Goal: Task Accomplishment & Management: Use online tool/utility

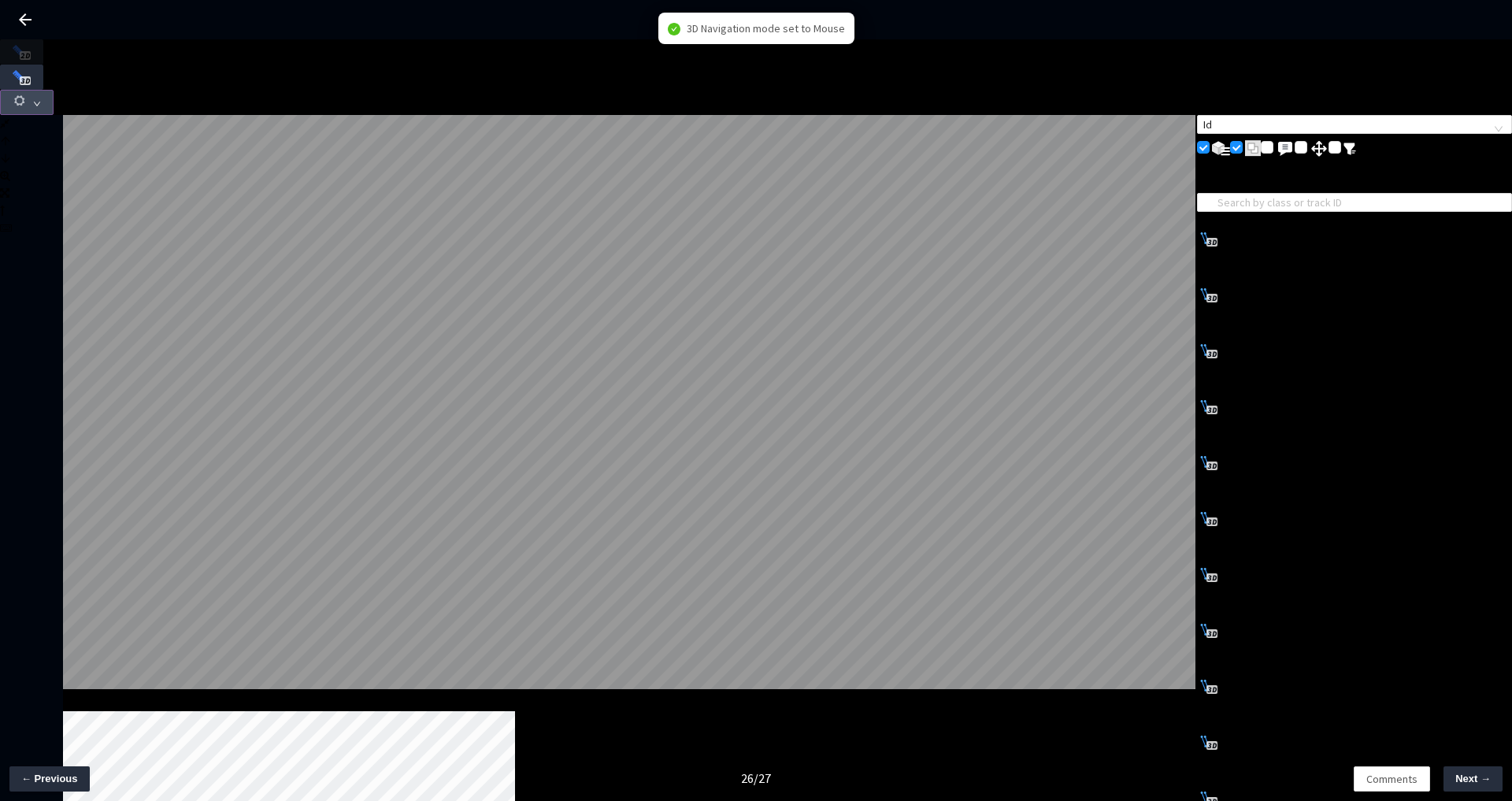
click at [27, 93] on icon "button" at bounding box center [20, 101] width 14 height 14
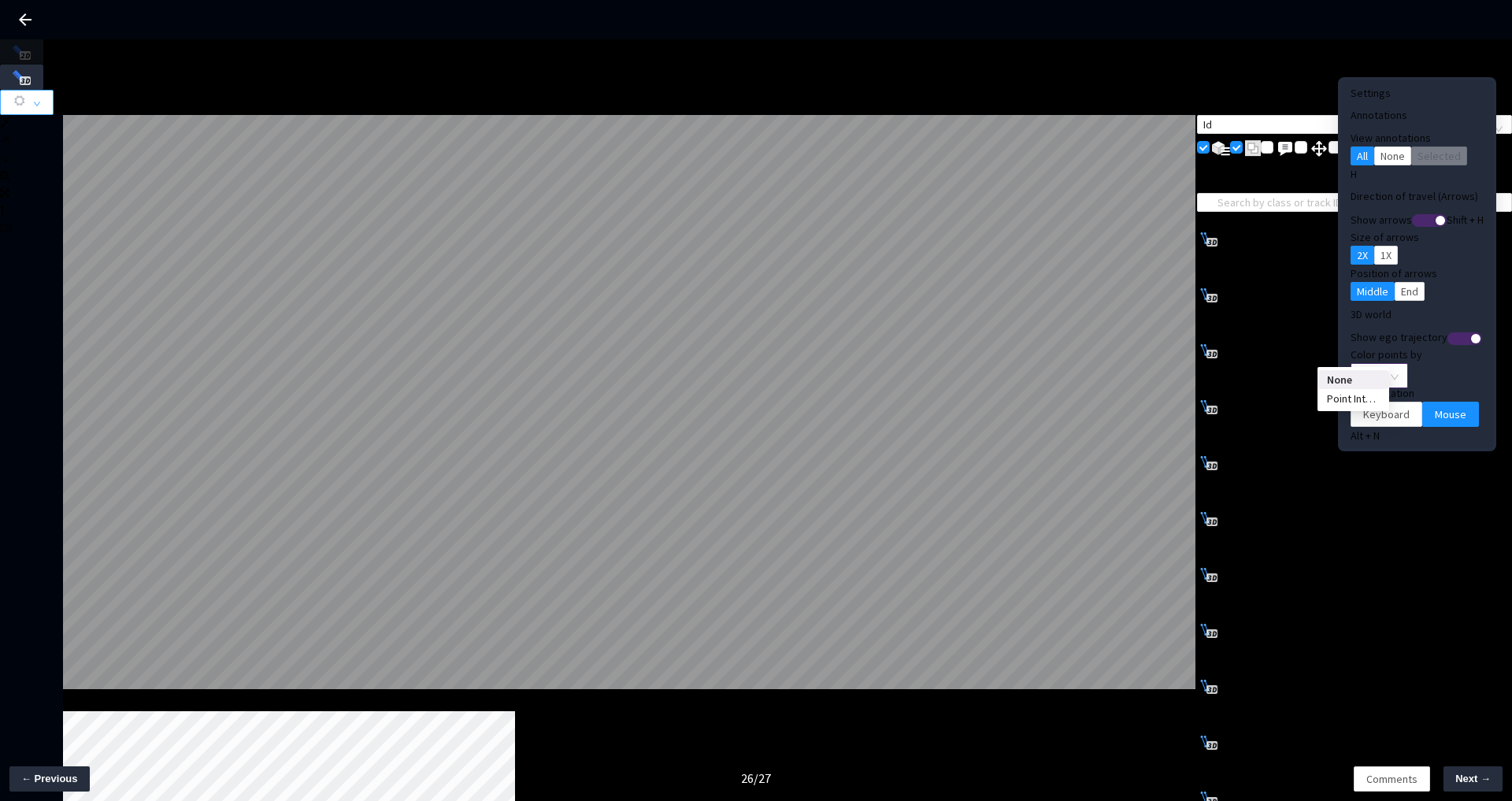
click at [1360, 364] on span "None" at bounding box center [1379, 376] width 39 height 24
click at [1337, 405] on div "Point Intensity" at bounding box center [1354, 399] width 53 height 17
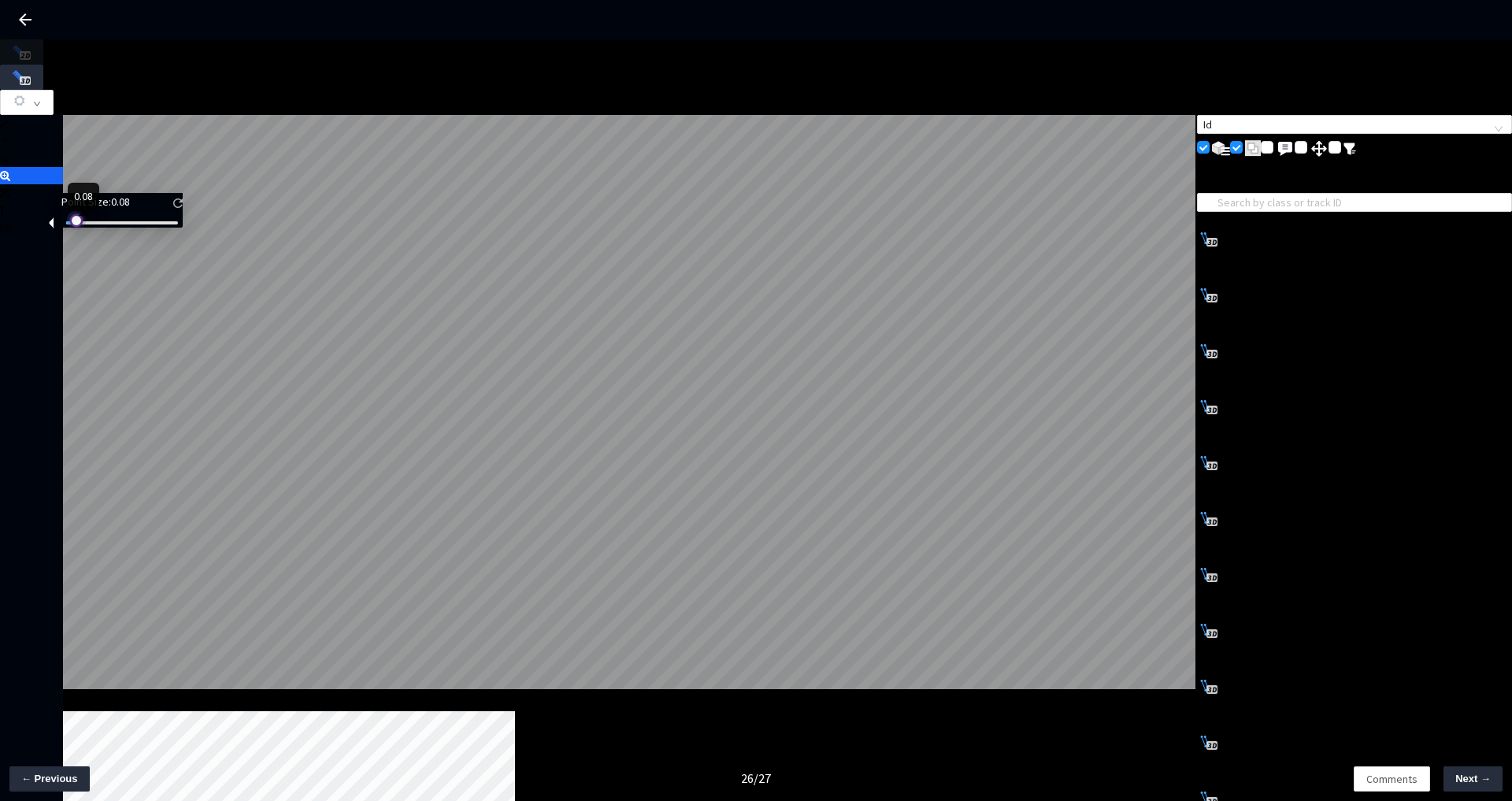
click at [78, 223] on div at bounding box center [75, 219] width 8 height 8
click at [78, 223] on div at bounding box center [74, 219] width 8 height 8
click at [78, 223] on div at bounding box center [75, 219] width 8 height 8
